Goal: Information Seeking & Learning: Learn about a topic

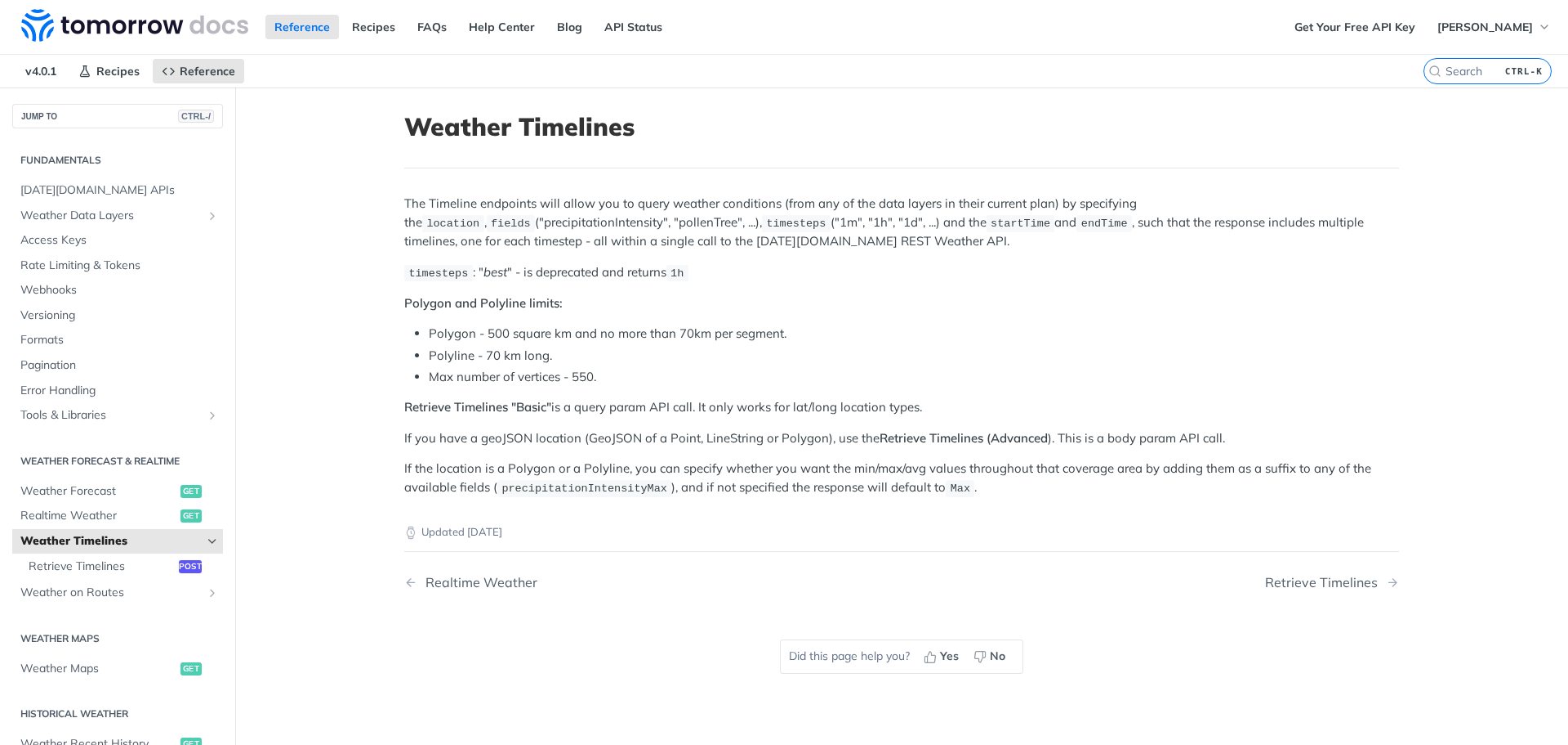
scroll to position [82, 0]
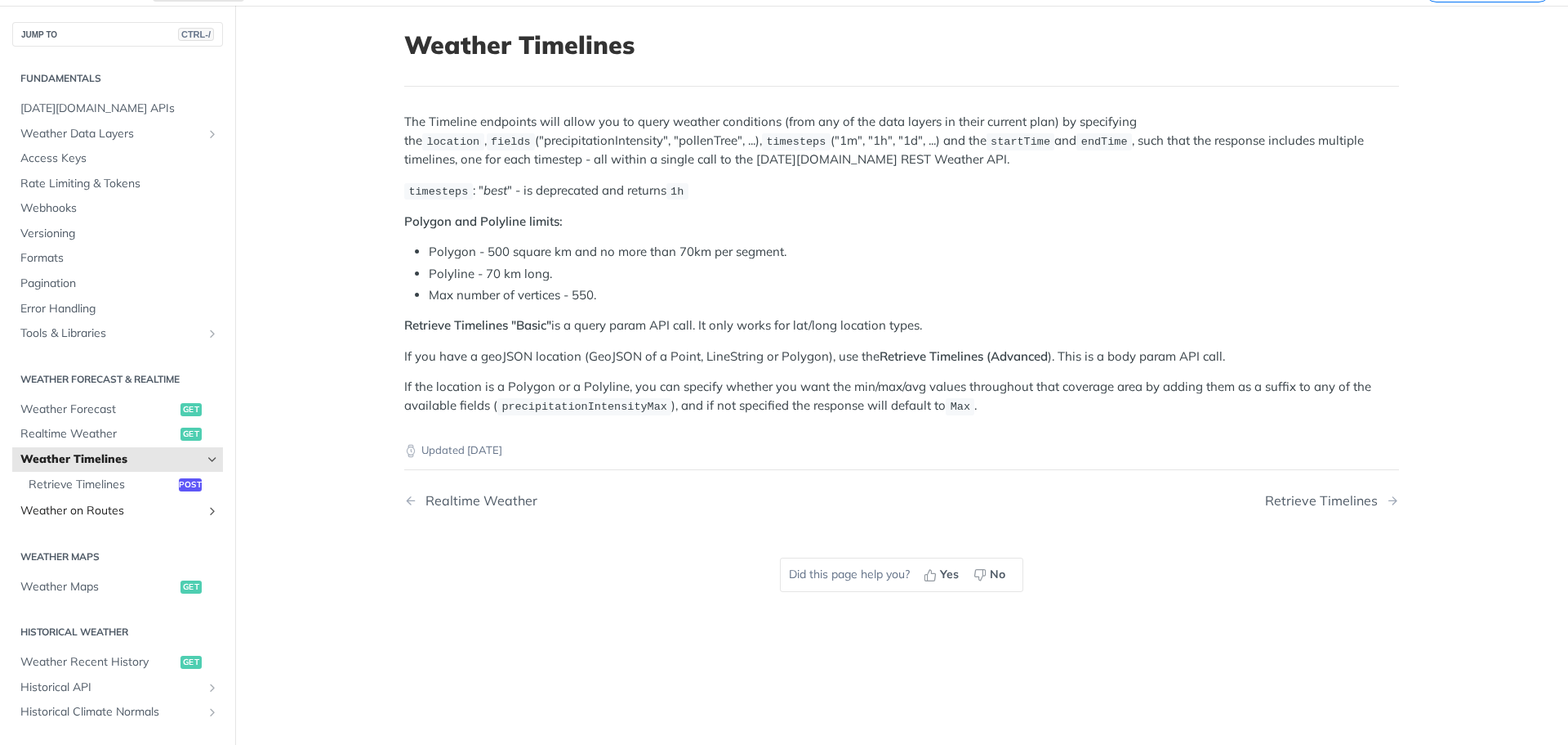
click at [126, 511] on span "Weather on Routes" at bounding box center [111, 510] width 182 height 16
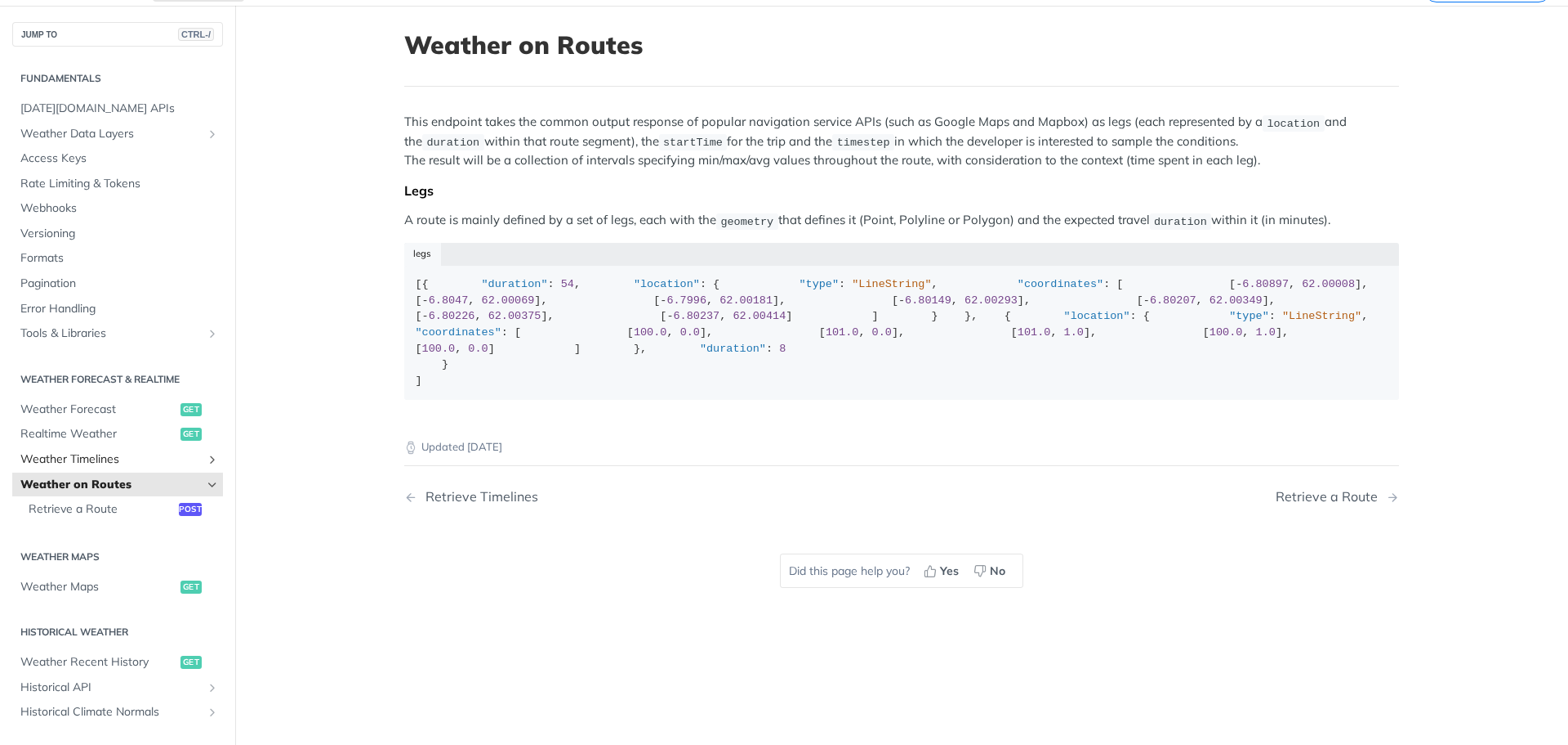
click at [123, 466] on span "Weather Timelines" at bounding box center [111, 459] width 182 height 16
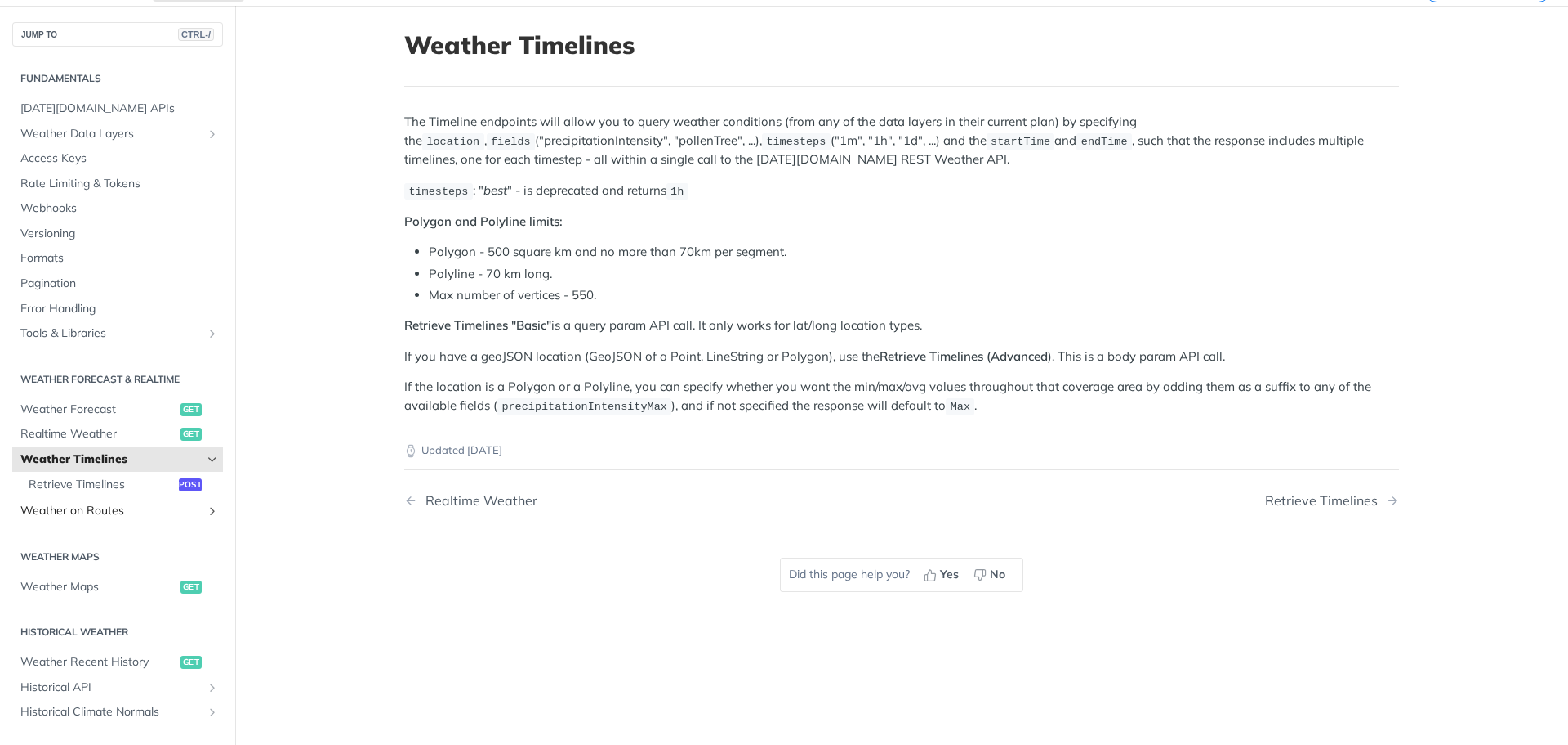
scroll to position [82, 0]
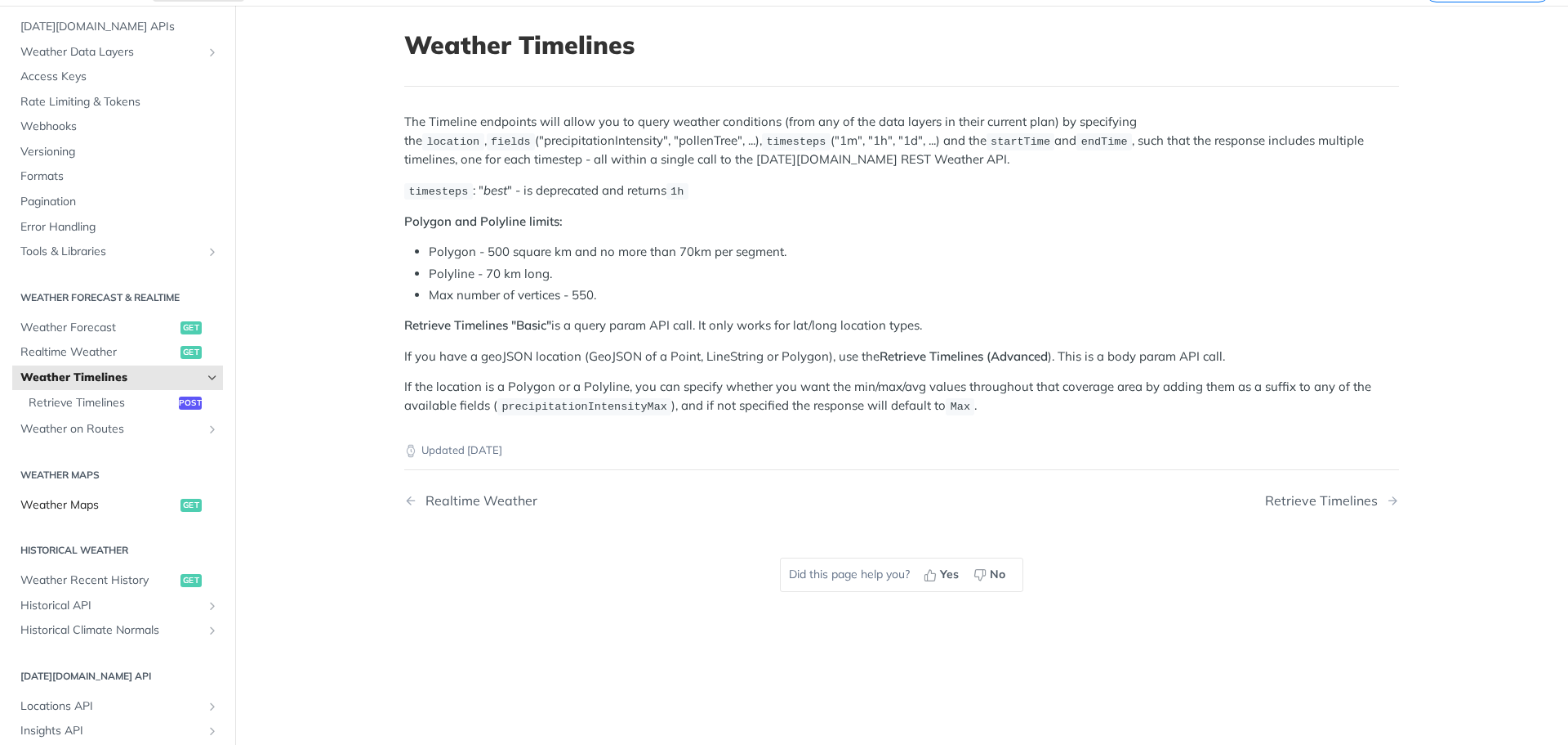
click at [122, 505] on span "Weather Maps" at bounding box center [98, 505] width 156 height 16
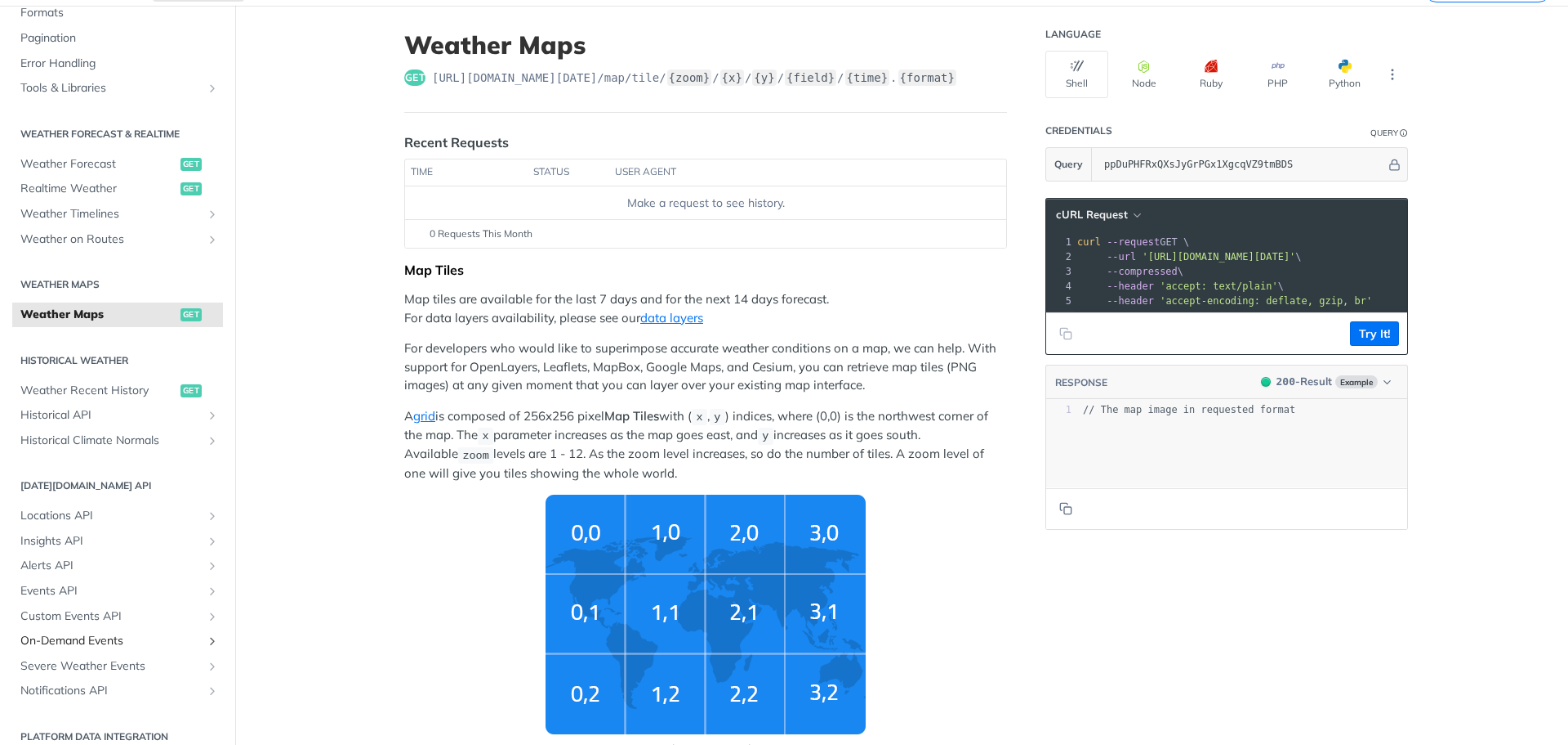
scroll to position [327, 0]
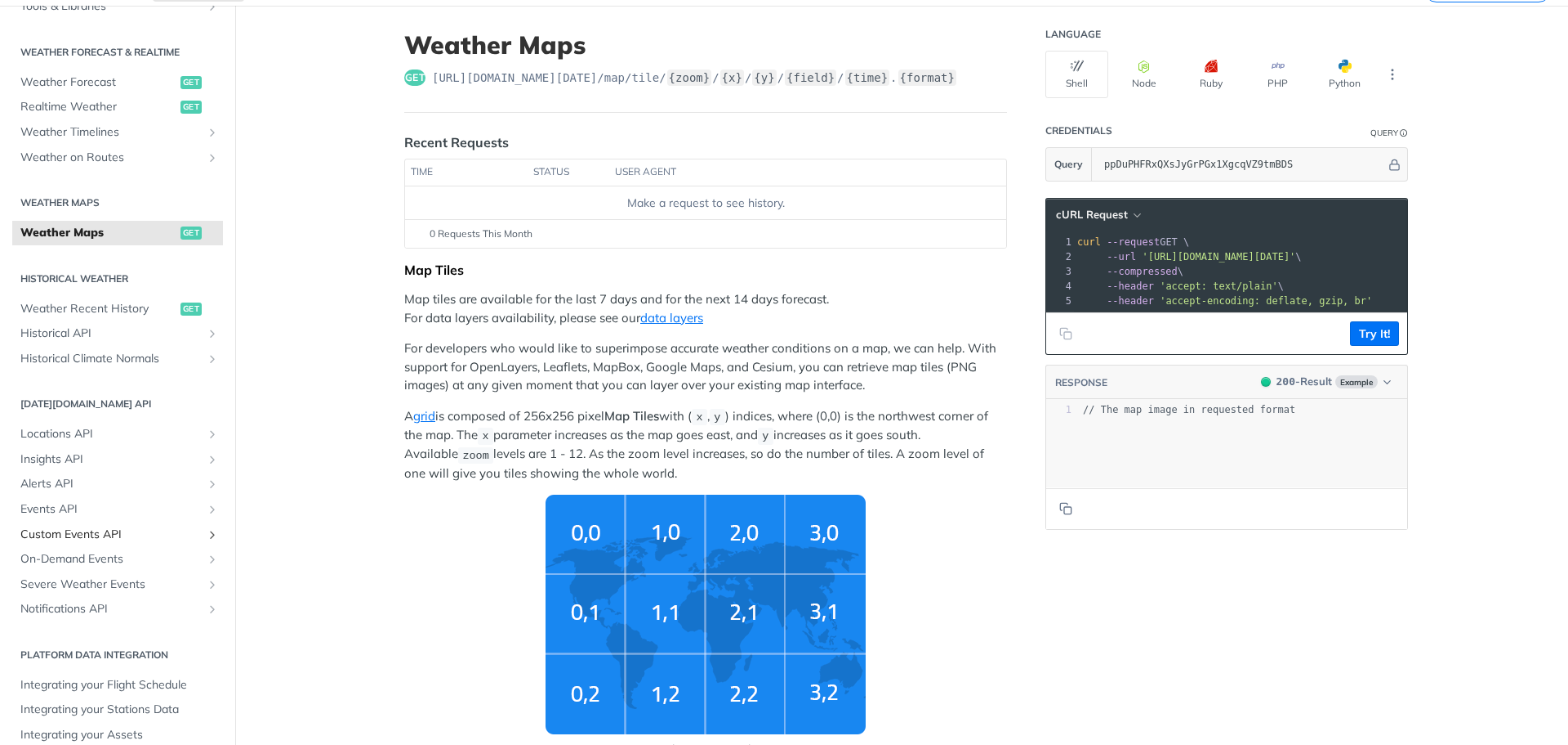
click at [142, 531] on span "Custom Events API" at bounding box center [111, 534] width 182 height 16
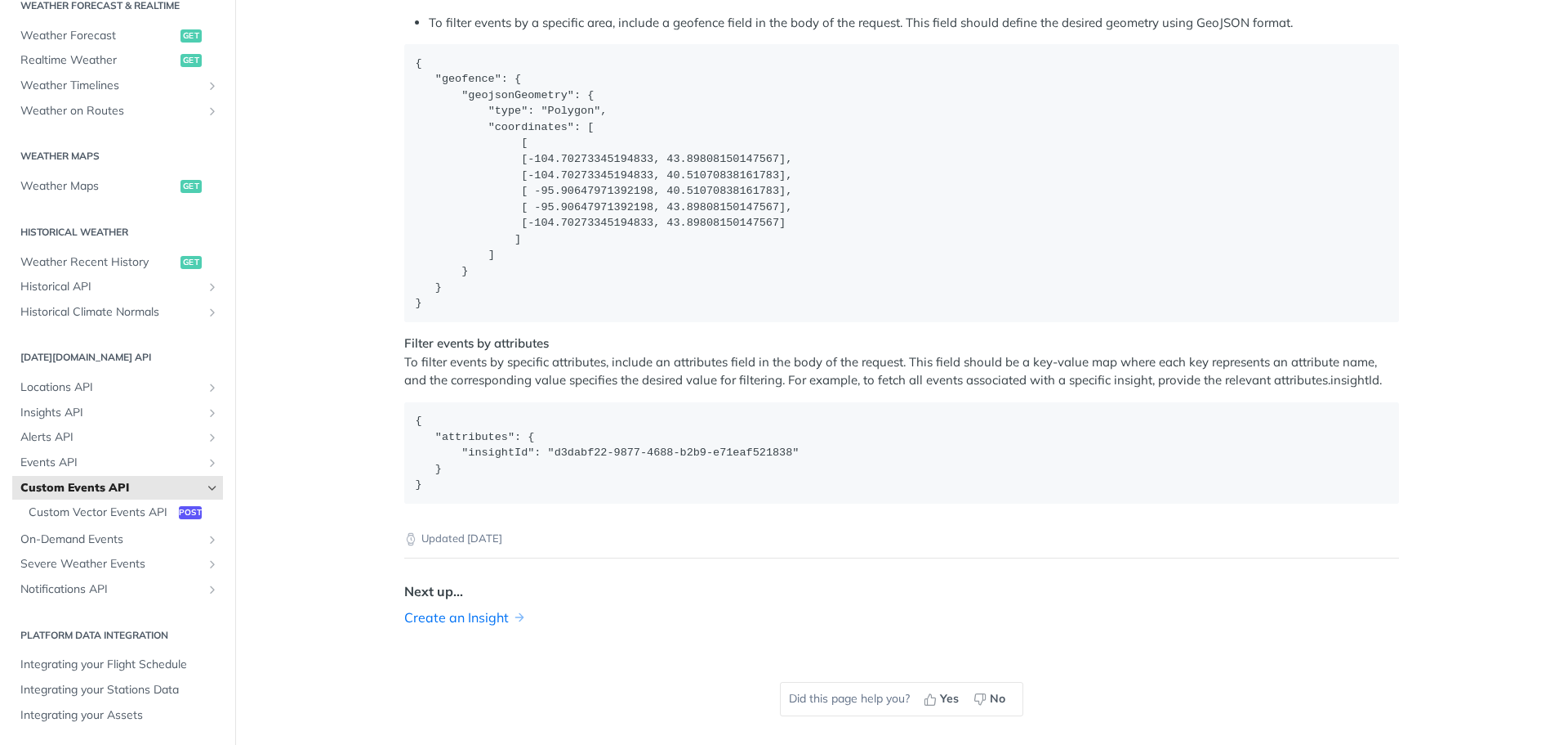
scroll to position [2779, 0]
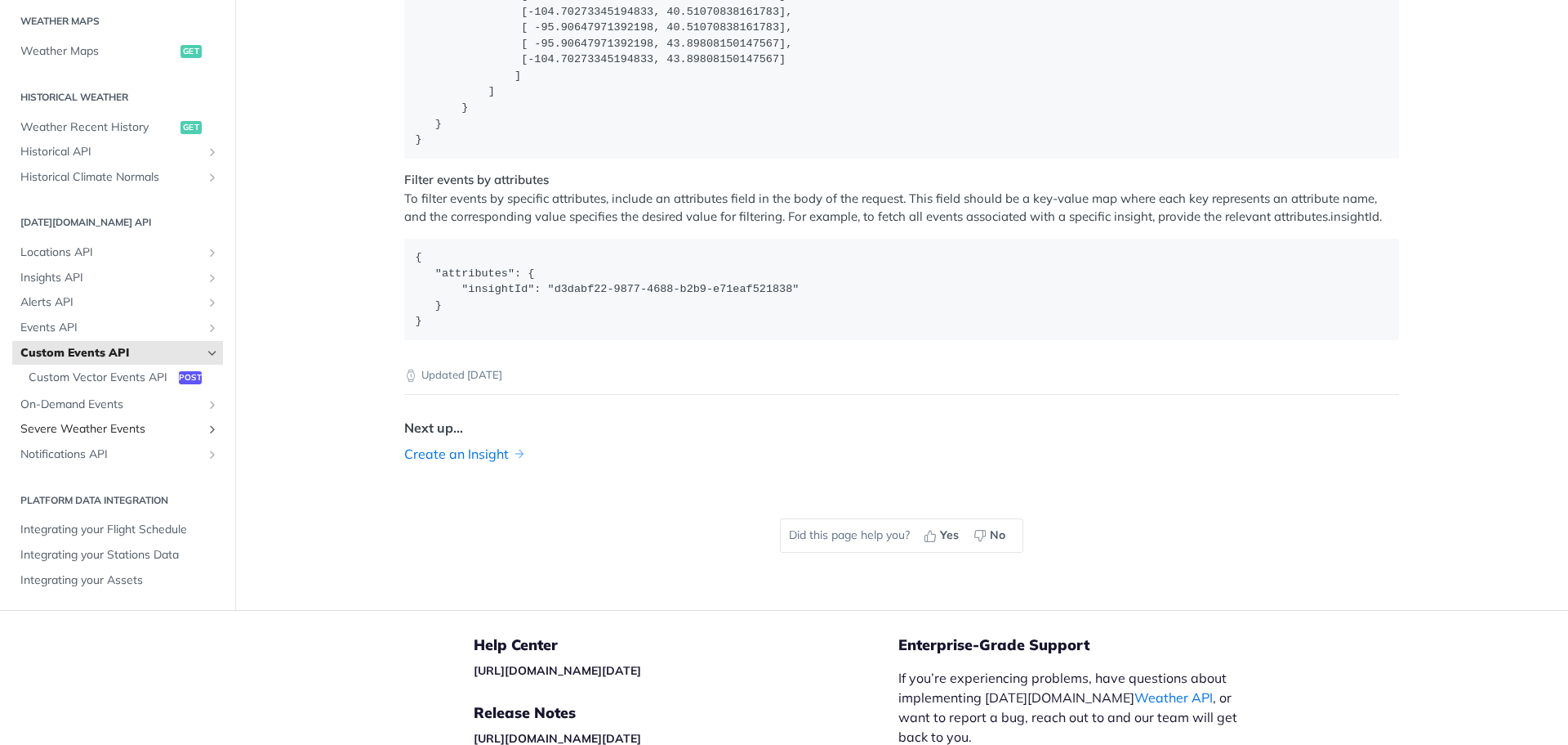
click at [173, 428] on span "Severe Weather Events" at bounding box center [111, 429] width 182 height 16
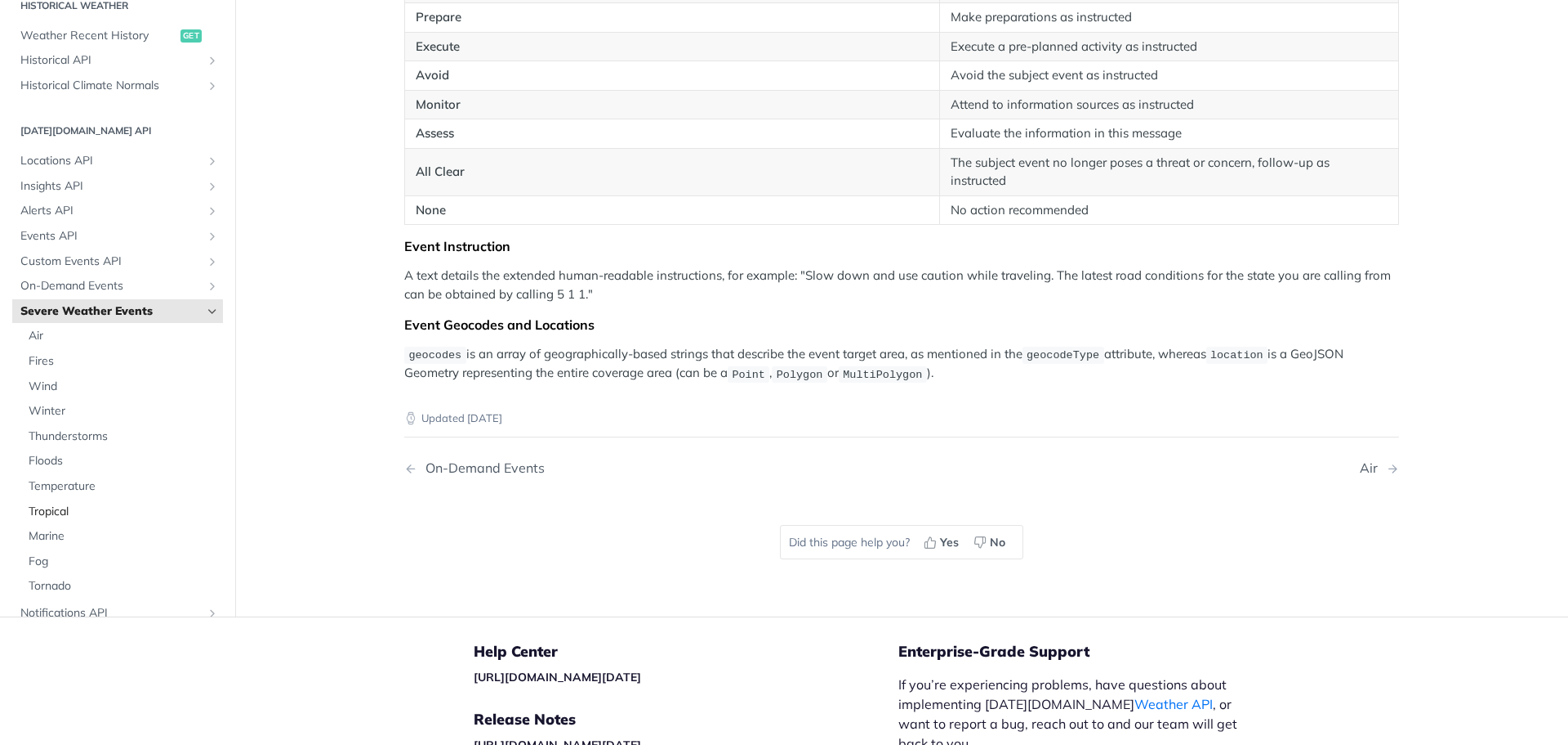
scroll to position [547, 0]
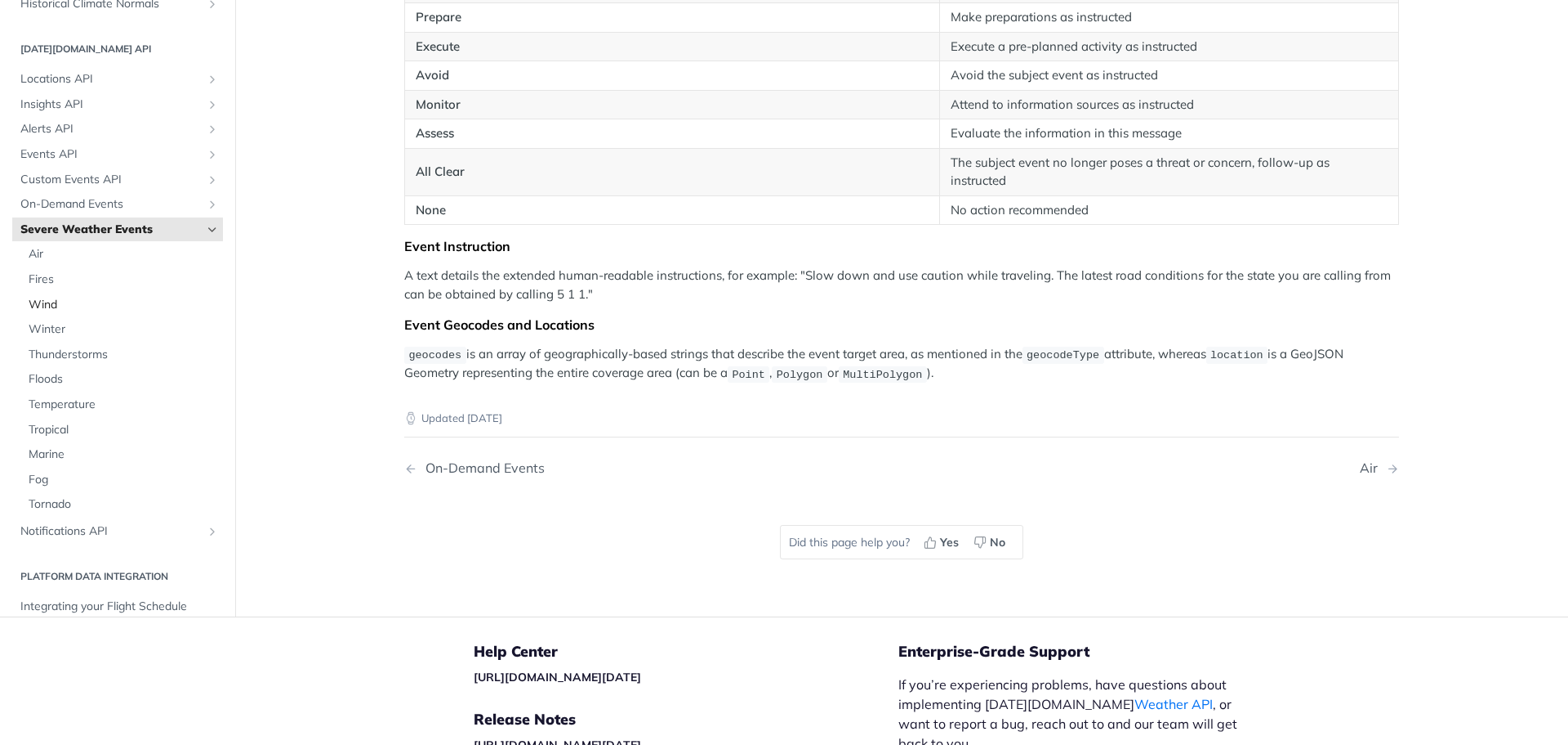
click at [65, 304] on span "Wind" at bounding box center [124, 305] width 191 height 16
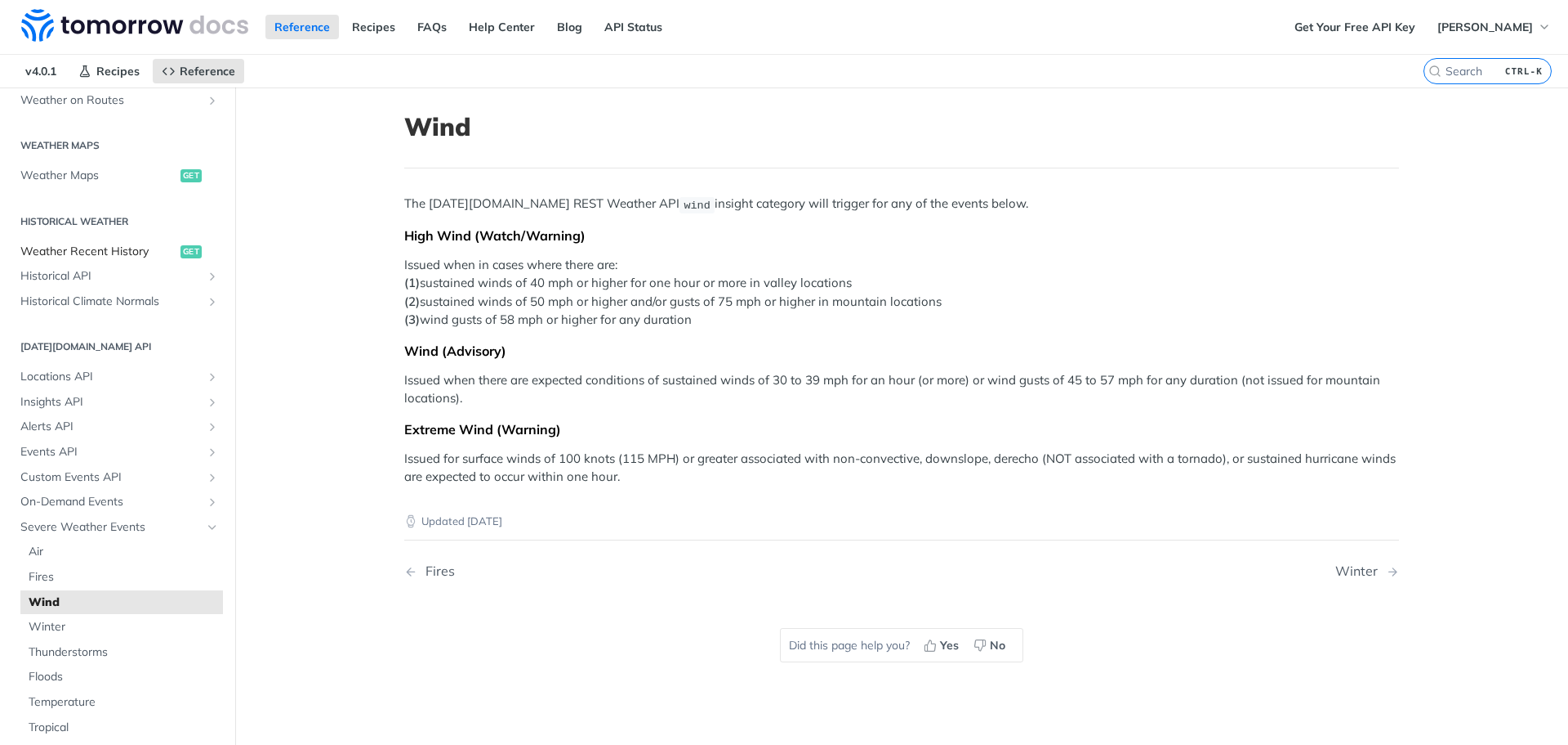
scroll to position [384, 0]
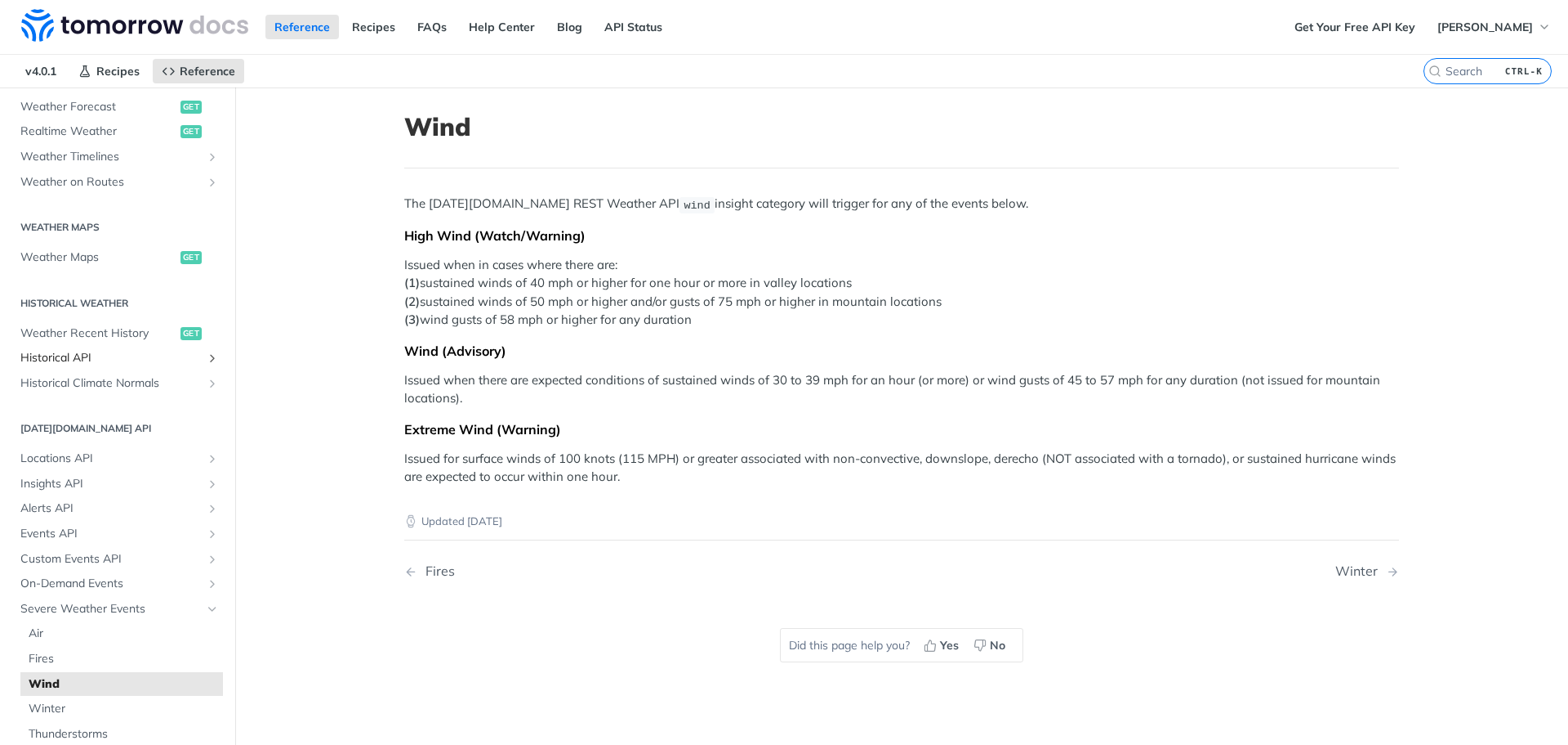
click at [165, 355] on span "Historical API" at bounding box center [111, 358] width 182 height 16
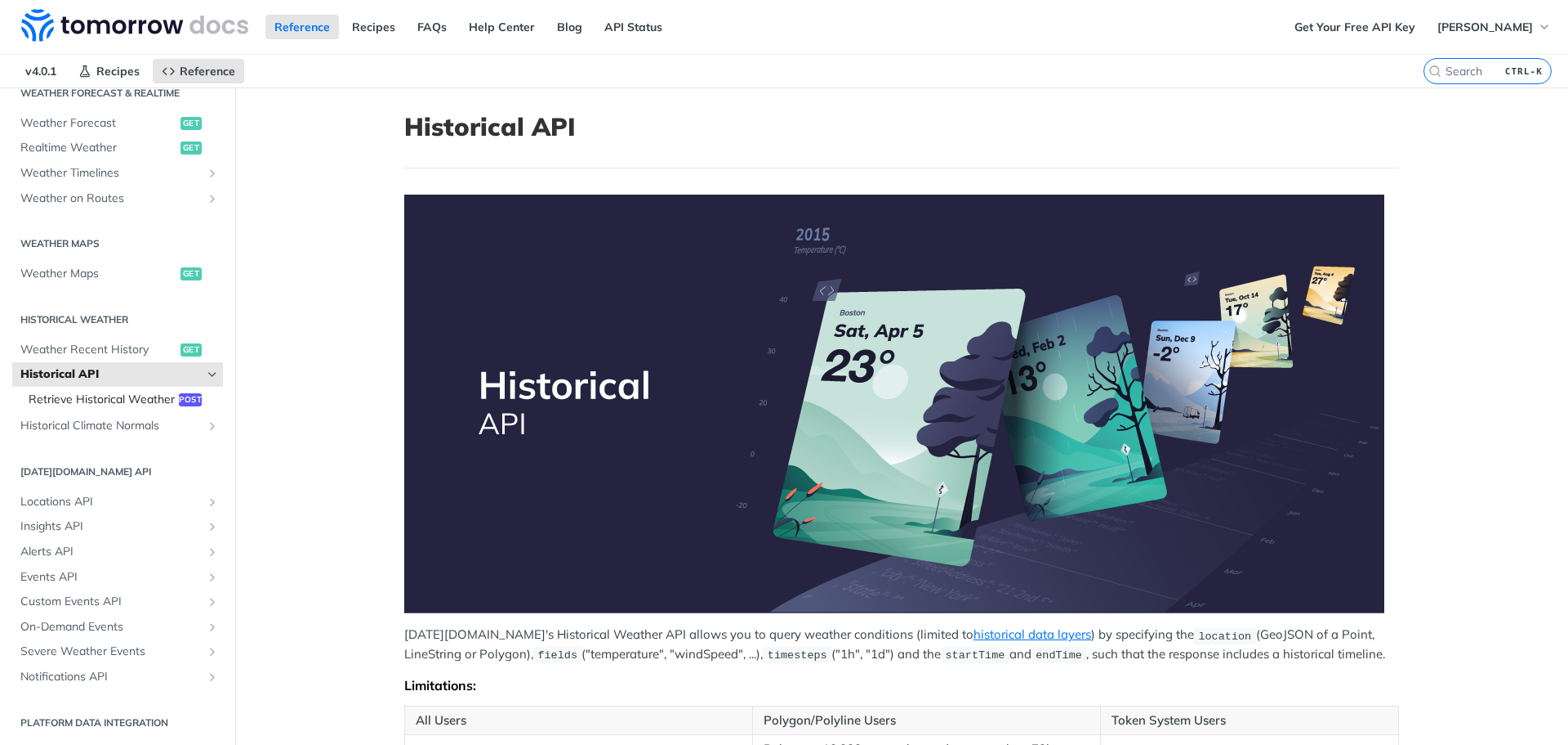
click at [148, 391] on span "Retrieve Historical Weather" at bounding box center [102, 399] width 147 height 16
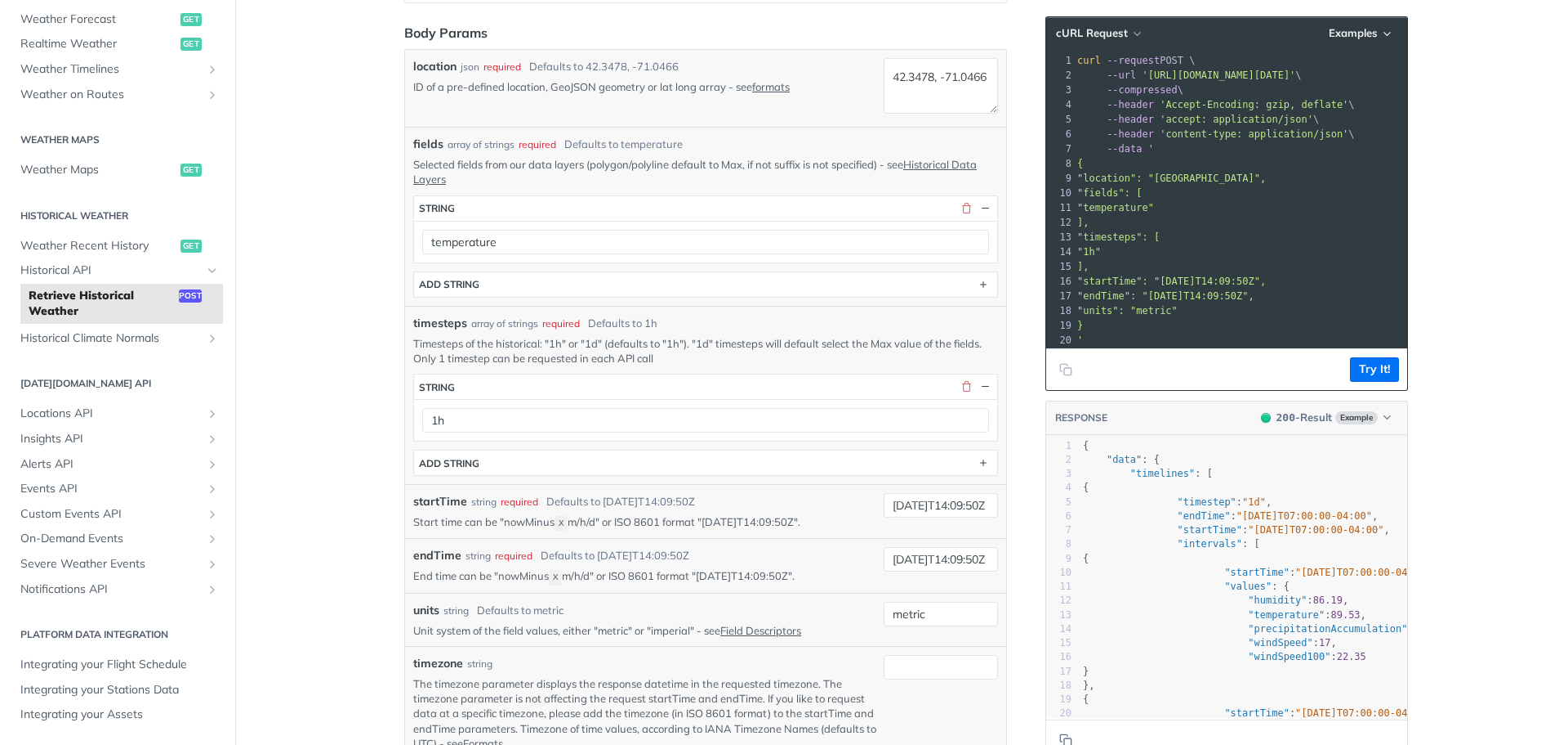
scroll to position [246, 0]
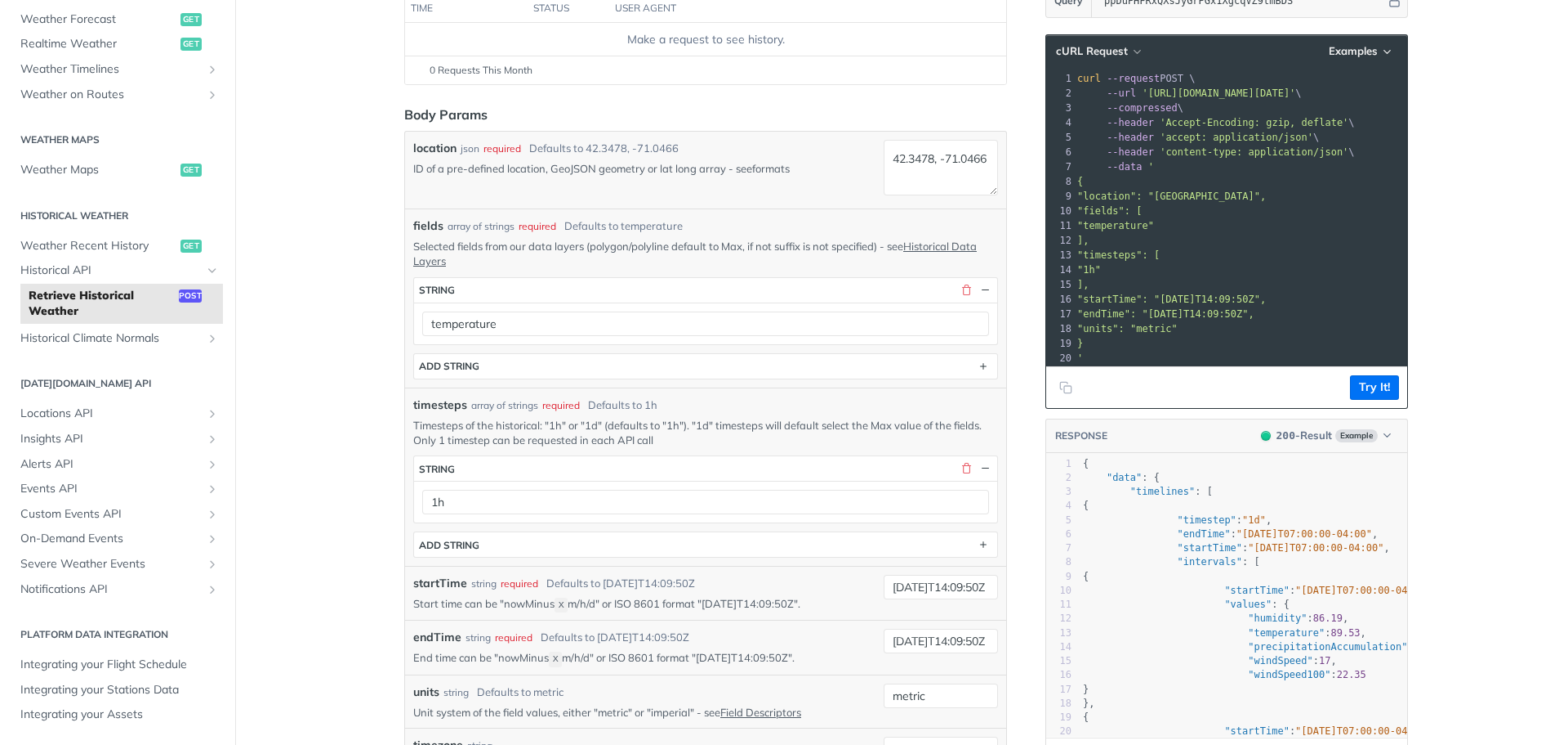
click at [774, 172] on link "formats" at bounding box center [772, 168] width 38 height 13
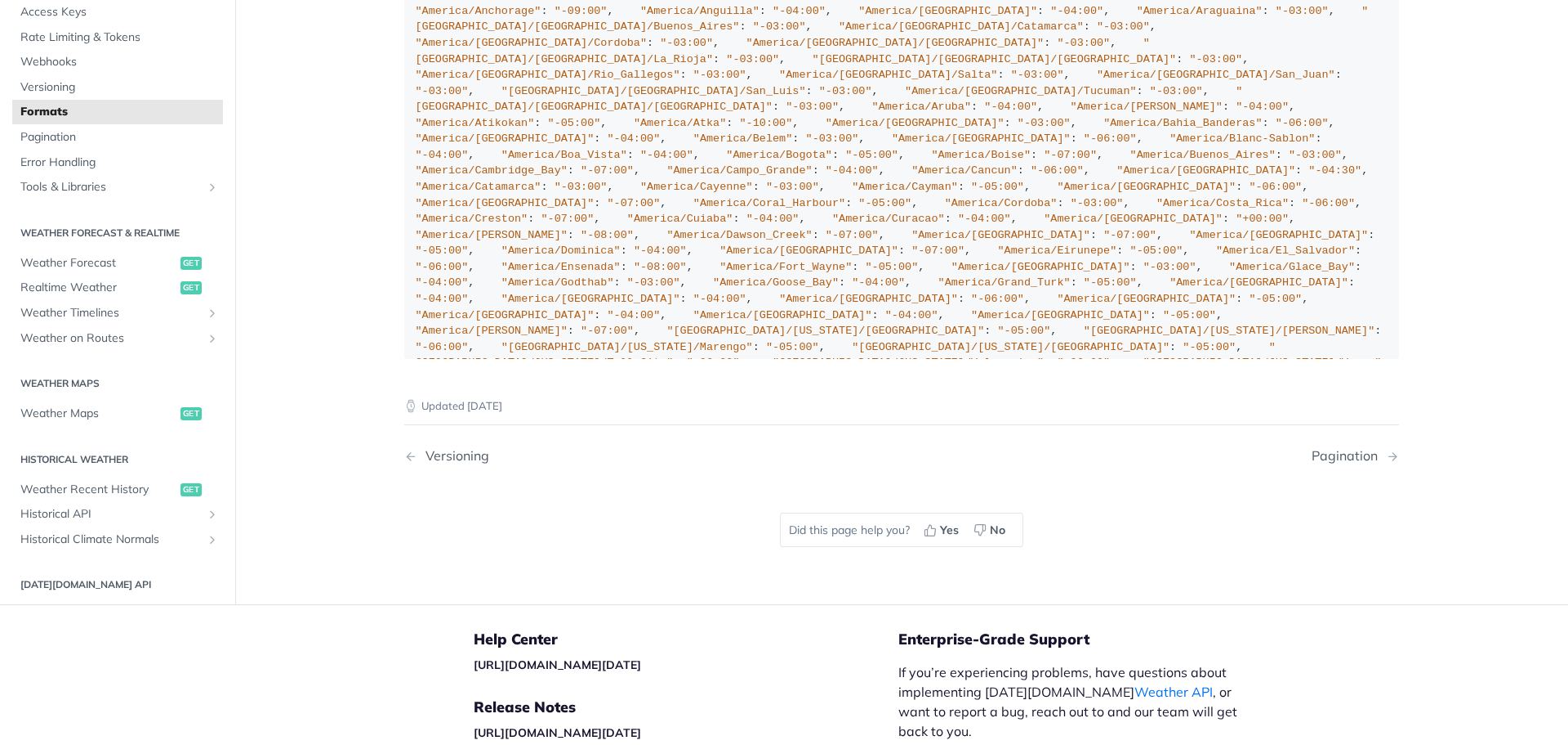
scroll to position [1583, 0]
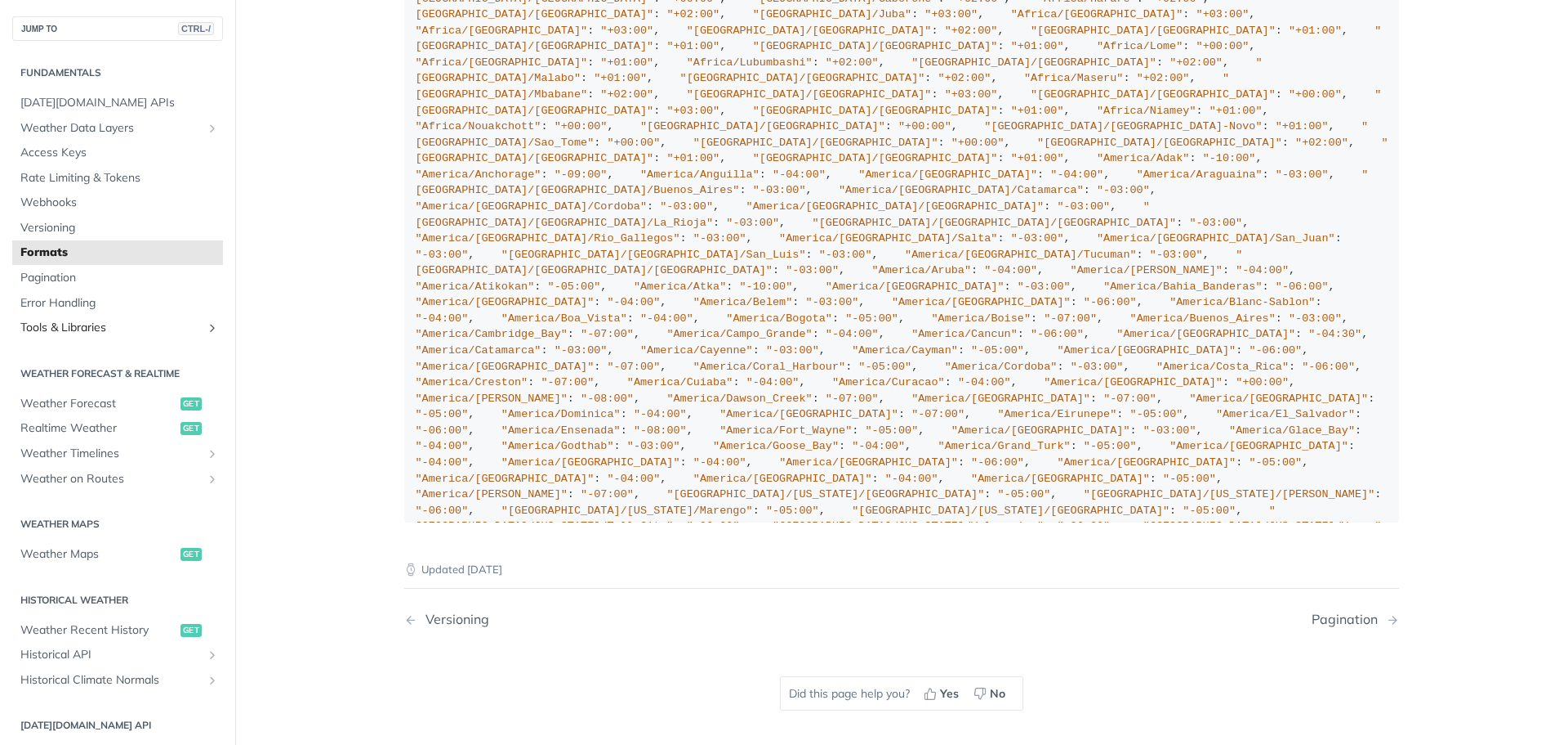
click at [162, 329] on span "Tools & Libraries" at bounding box center [111, 328] width 182 height 16
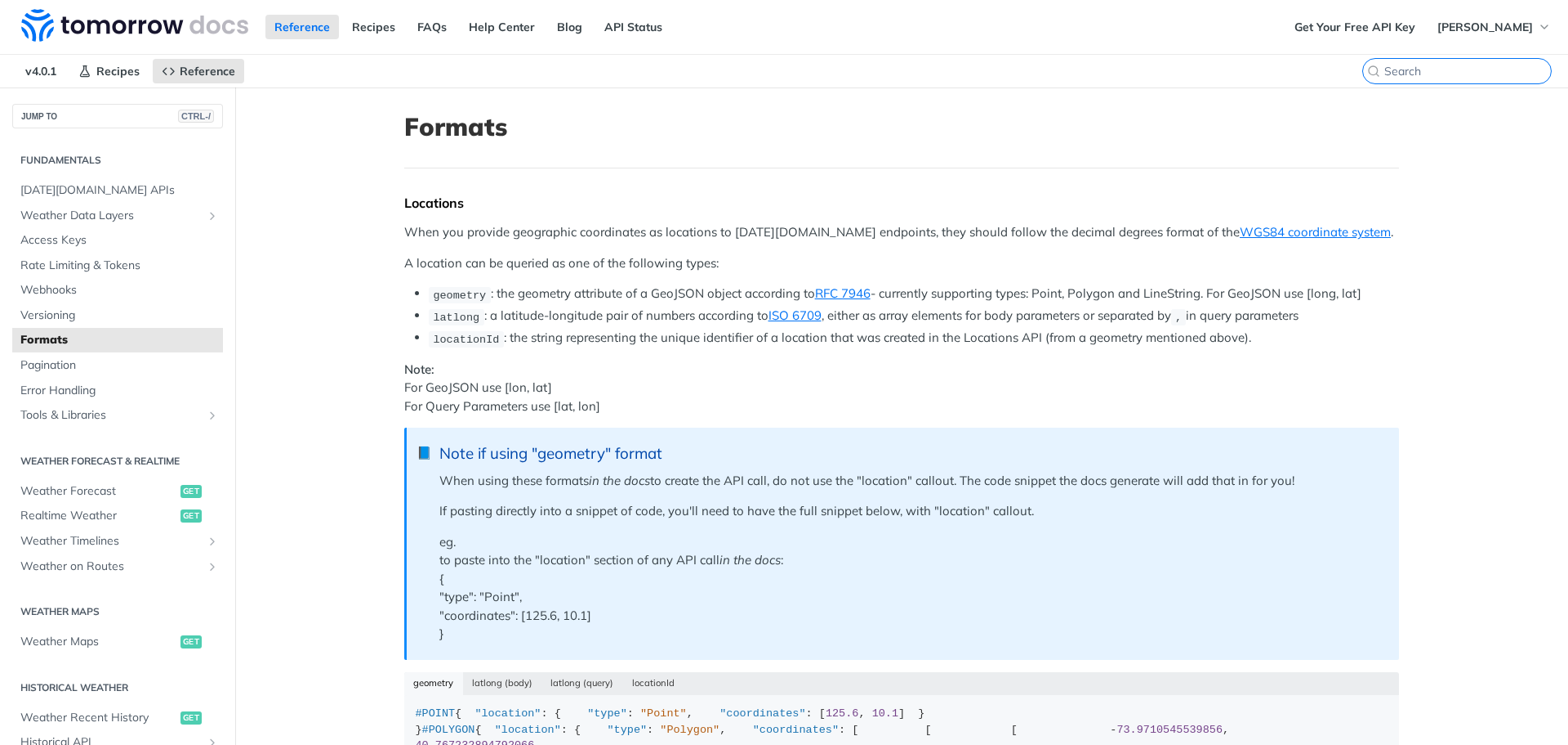
click at [1469, 65] on input "CTRL-K" at bounding box center [1467, 71] width 167 height 15
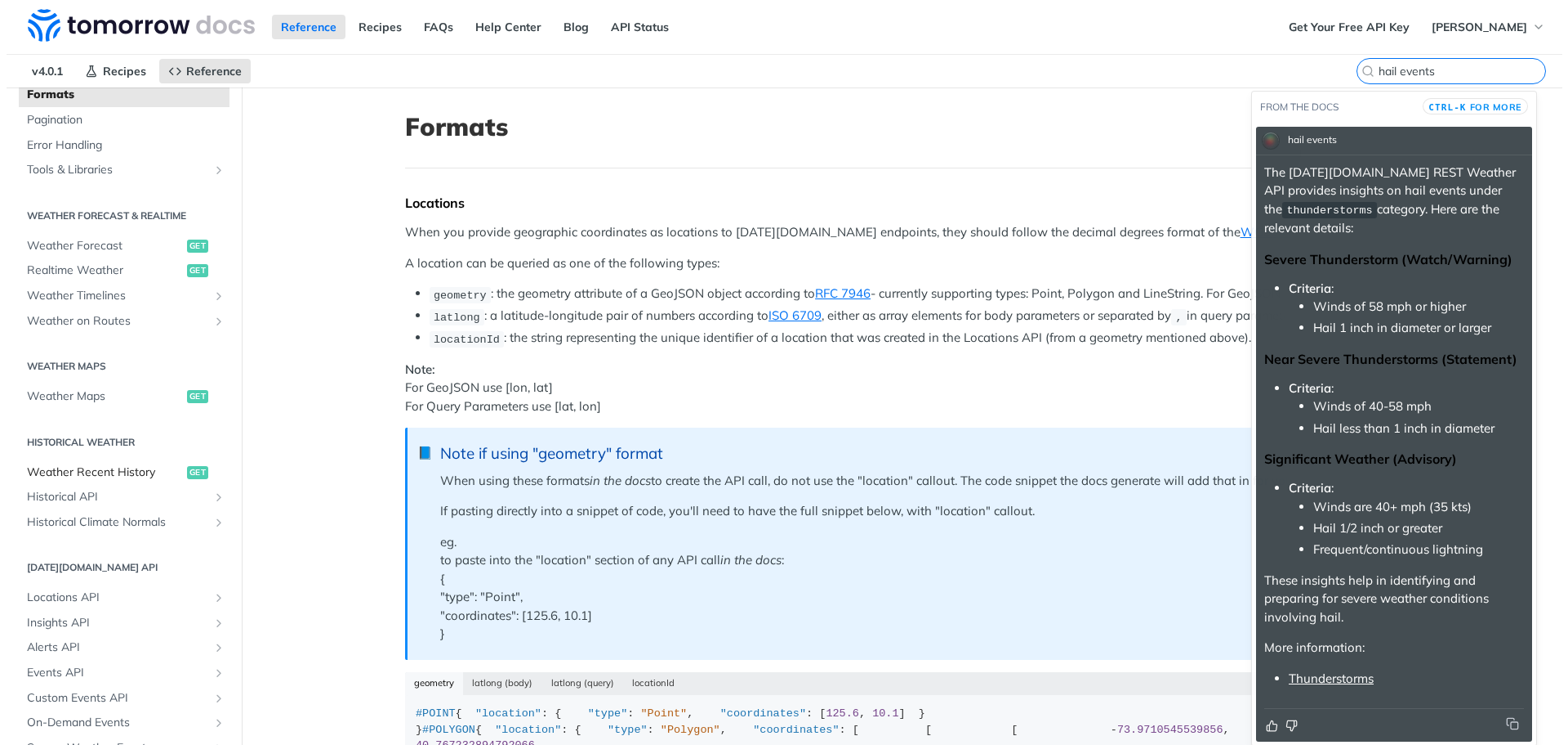
scroll to position [327, 0]
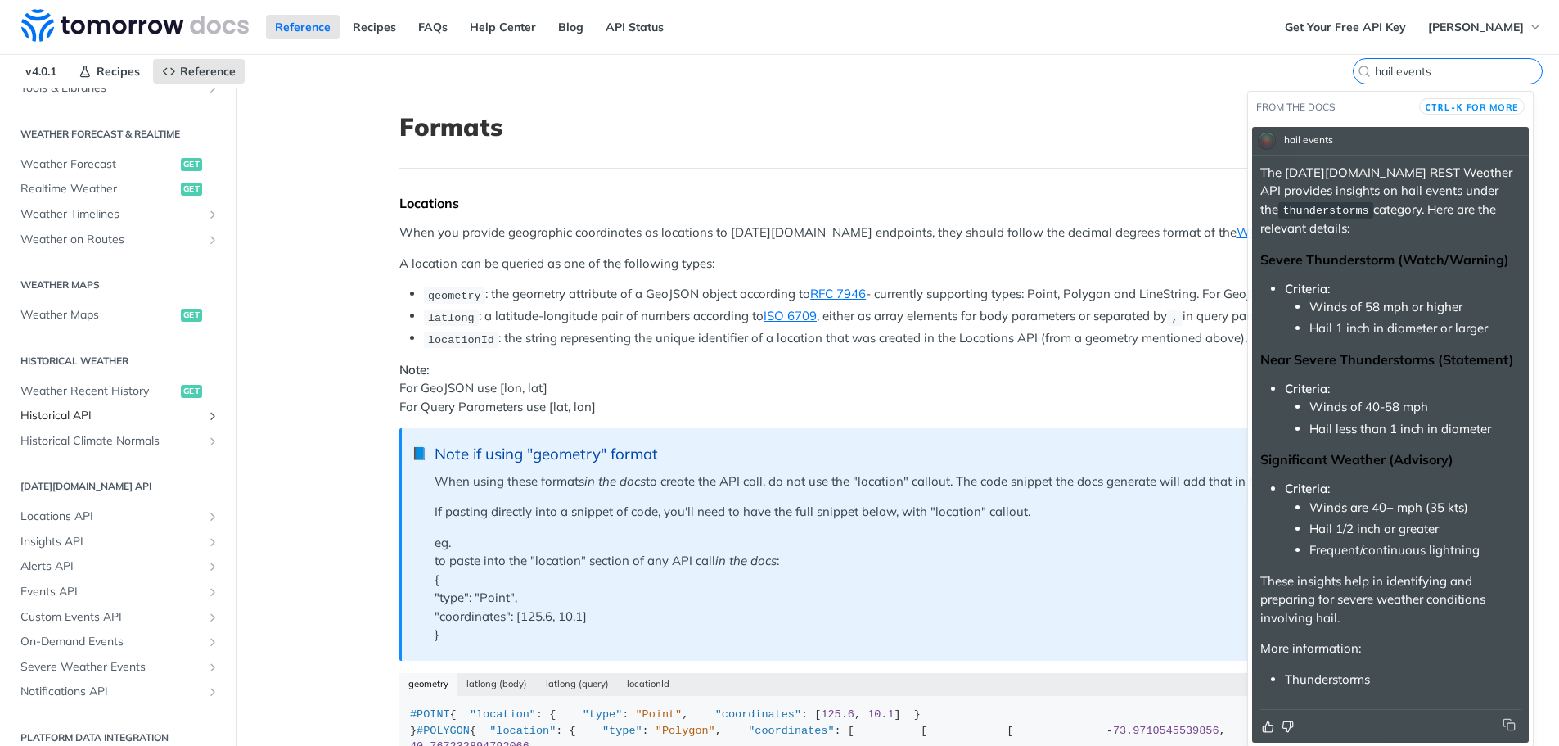
type input "hail events"
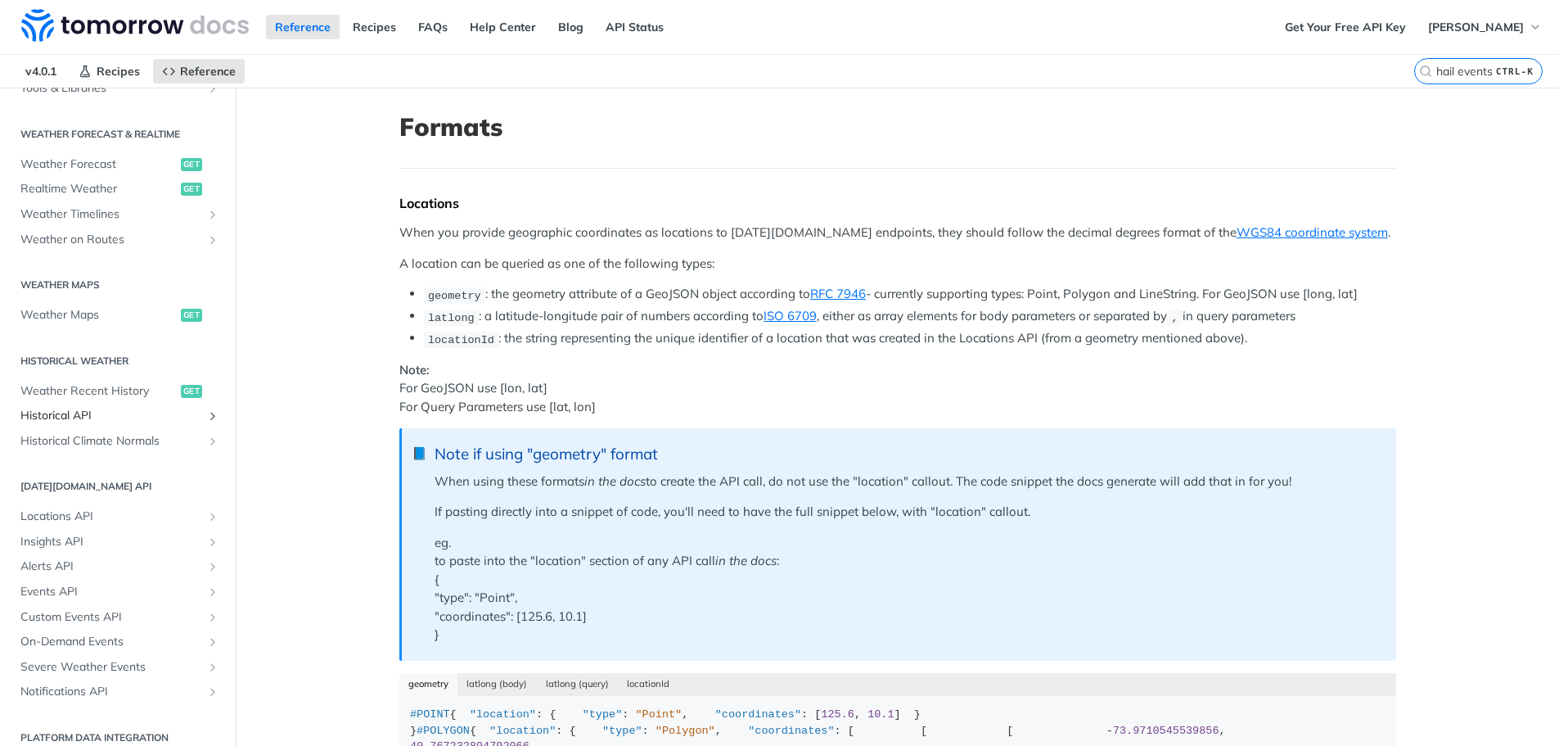
click at [119, 418] on span "Historical API" at bounding box center [111, 416] width 182 height 16
